Goal: Information Seeking & Learning: Learn about a topic

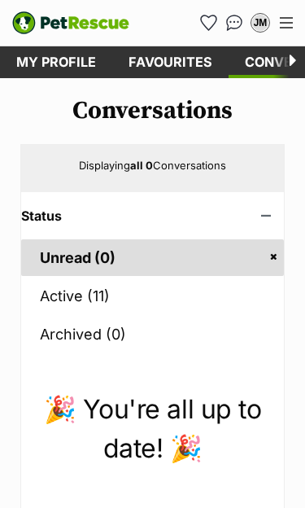
click at [174, 68] on link "Favourites" at bounding box center [170, 62] width 116 height 32
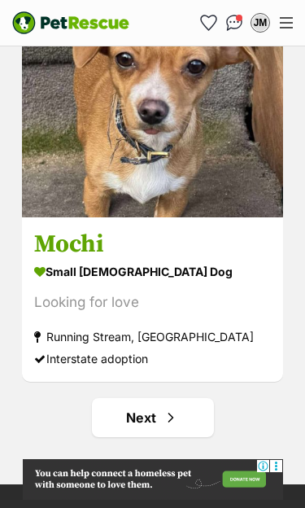
scroll to position [9392, 0]
click at [153, 435] on link "Next" at bounding box center [153, 417] width 122 height 39
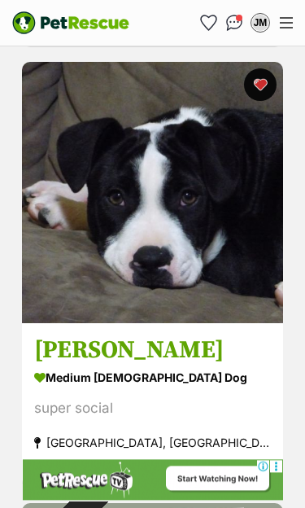
scroll to position [8546, 0]
click at [125, 309] on img at bounding box center [152, 192] width 261 height 261
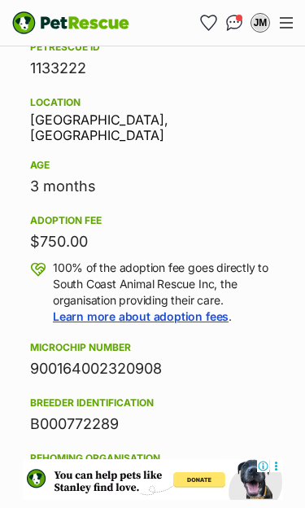
scroll to position [1529, 0]
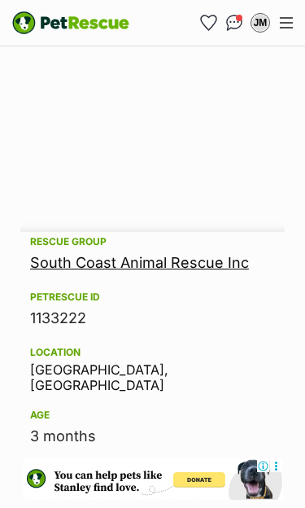
click at [153, 262] on link "South Coast Animal Rescue Inc" at bounding box center [139, 262] width 219 height 17
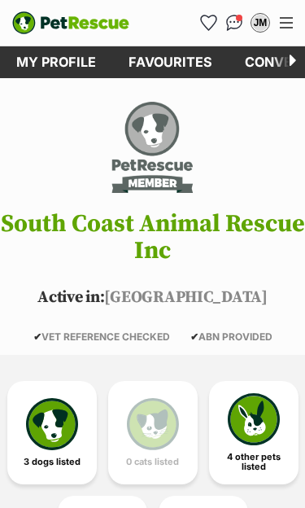
click at [61, 437] on img at bounding box center [52, 424] width 52 height 52
click at [62, 422] on img at bounding box center [52, 424] width 52 height 52
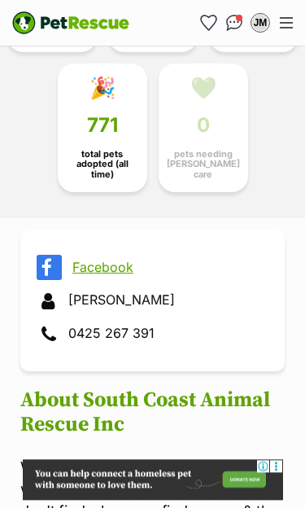
scroll to position [431, 0]
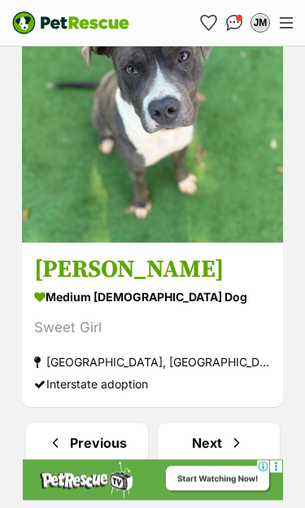
scroll to position [9352, 0]
click at [220, 446] on link "Next" at bounding box center [219, 443] width 122 height 39
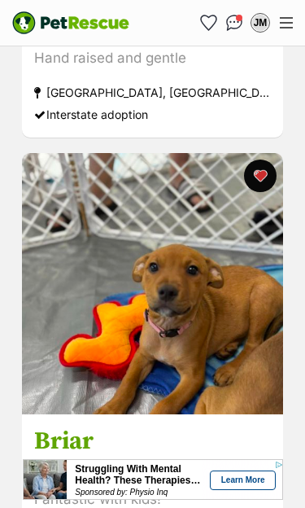
scroll to position [1578, 0]
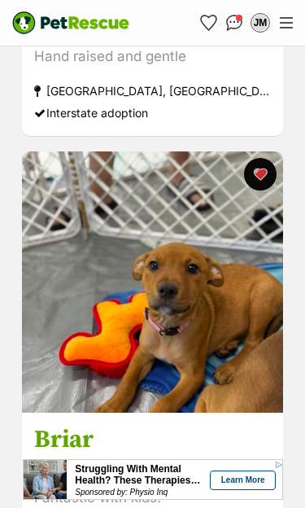
click at [207, 389] on img at bounding box center [152, 281] width 261 height 261
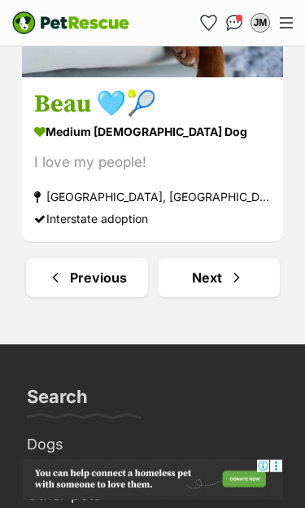
scroll to position [9571, 0]
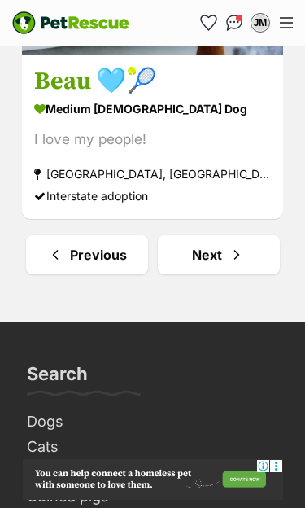
click at [240, 263] on span "Next page" at bounding box center [237, 255] width 16 height 20
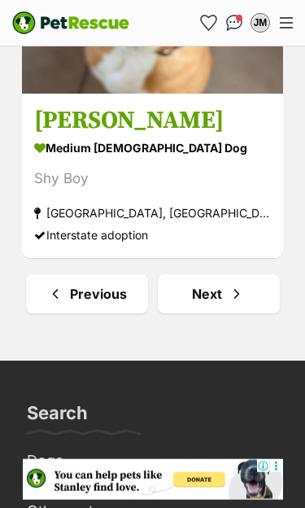
scroll to position [9665, 0]
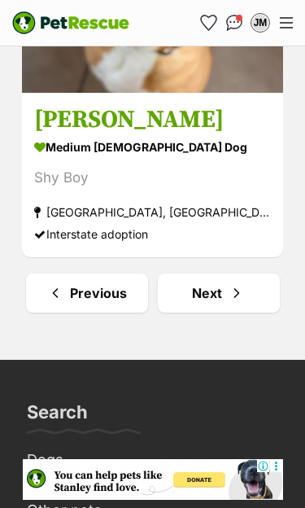
click at [239, 292] on span "Next page" at bounding box center [237, 293] width 16 height 20
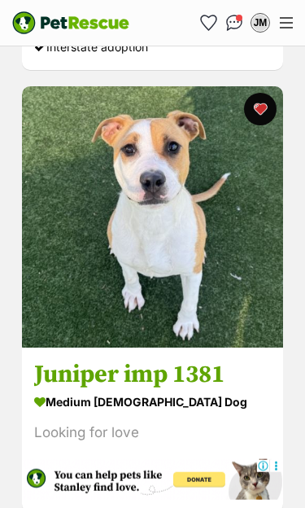
scroll to position [2942, 0]
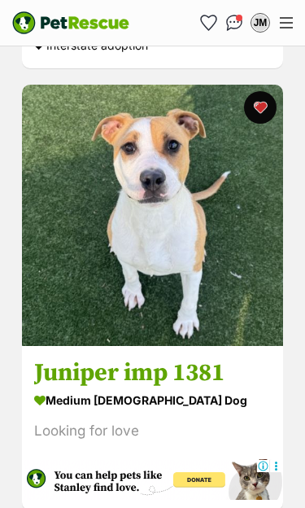
click at [171, 312] on img at bounding box center [152, 215] width 261 height 261
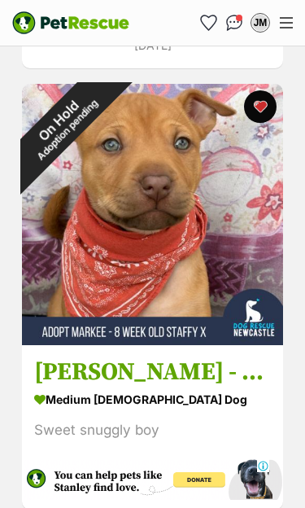
scroll to position [0, 0]
click at [178, 368] on h3 "[PERSON_NAME] - 8 Week Old Staffy X" at bounding box center [152, 372] width 237 height 31
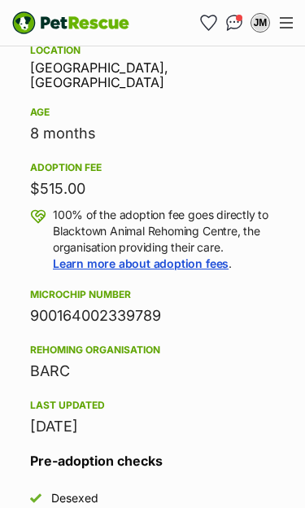
scroll to position [1347, 0]
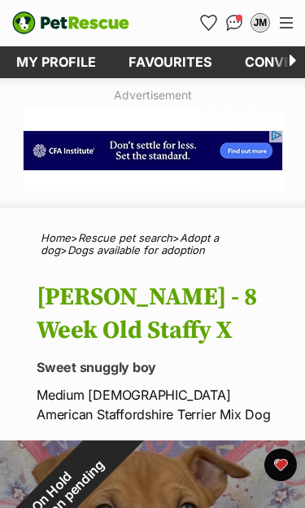
click at [236, 23] on img "Conversations" at bounding box center [234, 23] width 17 height 16
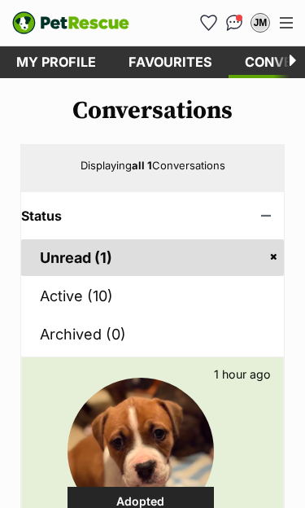
click at [64, 292] on link "Active (10)" at bounding box center [152, 296] width 263 height 37
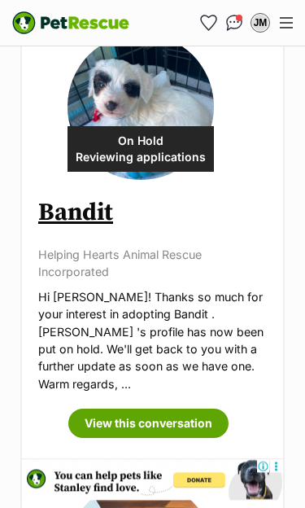
scroll to position [1834, 0]
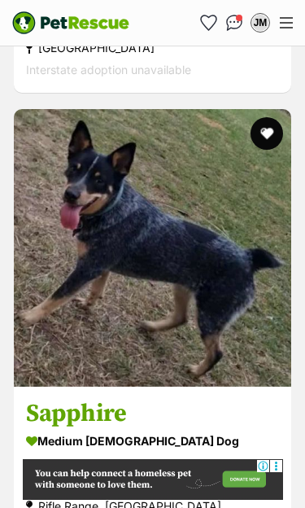
scroll to position [8233, 0]
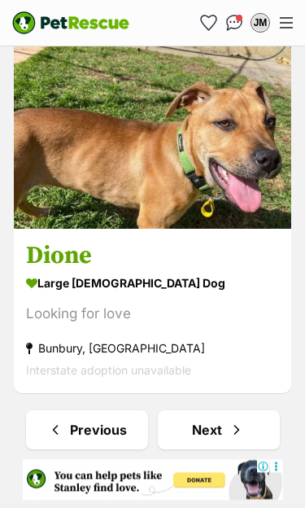
scroll to position [9963, 0]
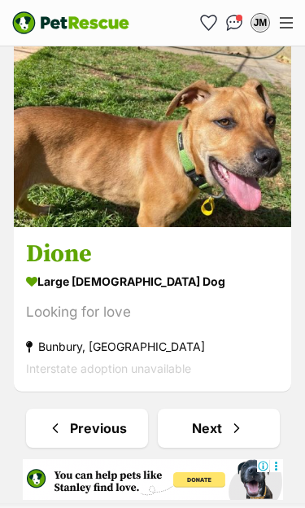
click at [238, 419] on span "Next page" at bounding box center [237, 429] width 16 height 20
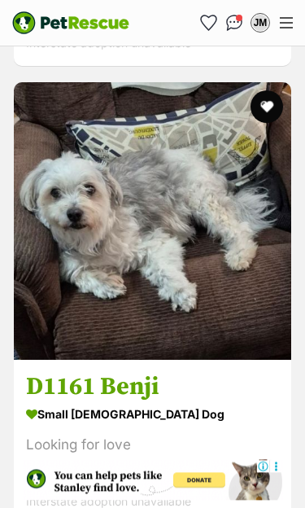
scroll to position [7335, 0]
